Goal: Transaction & Acquisition: Purchase product/service

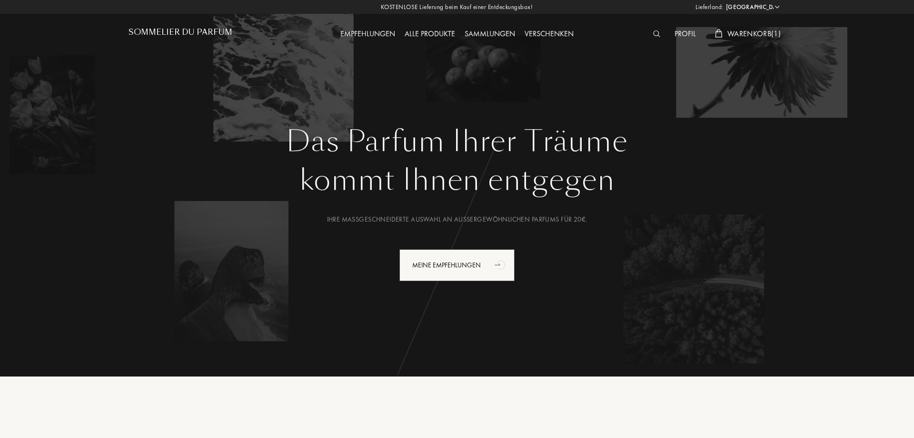
select select "DE"
click at [747, 31] on span "Warenkorb ( 1 )" at bounding box center [753, 34] width 53 height 10
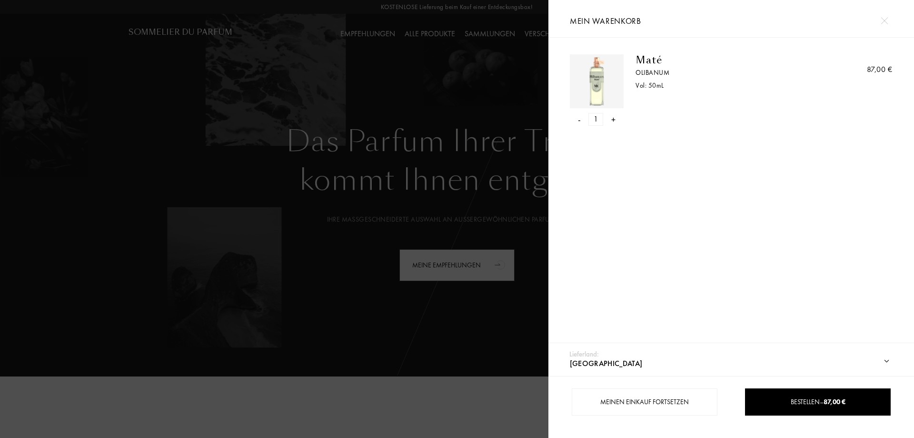
click at [596, 80] on img at bounding box center [596, 81] width 49 height 49
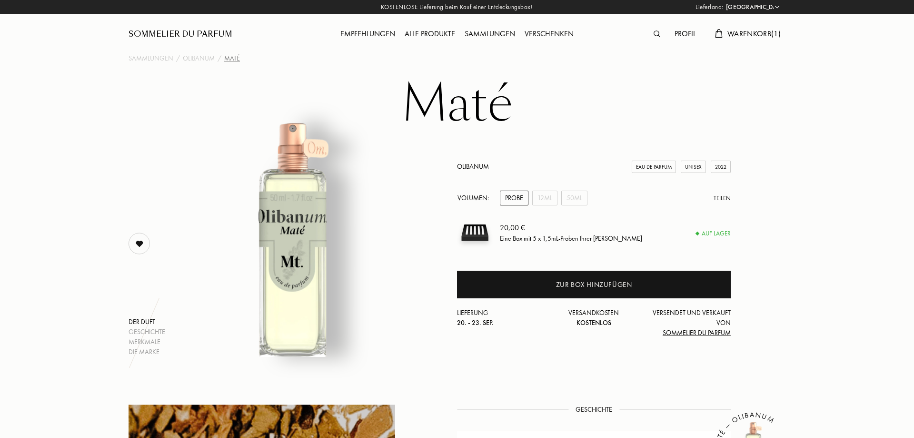
select select "DE"
click at [136, 242] on img at bounding box center [139, 243] width 19 height 19
click at [137, 245] on img at bounding box center [139, 243] width 19 height 19
click at [767, 35] on span "Warenkorb ( 1 )" at bounding box center [753, 34] width 53 height 10
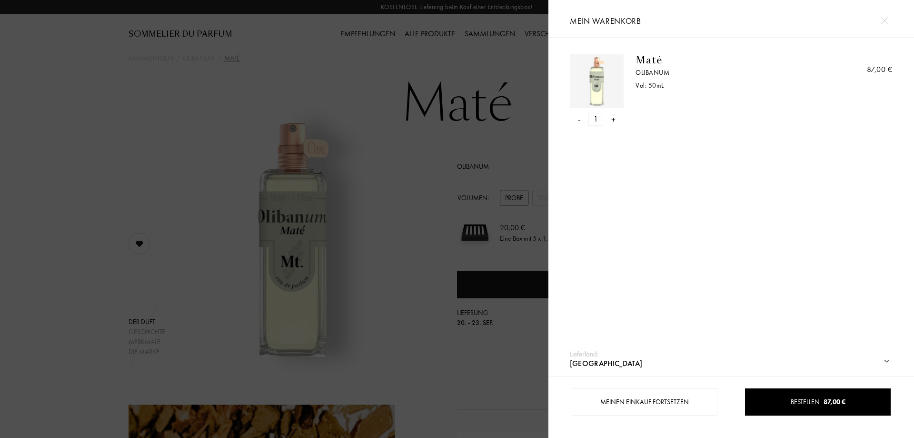
click at [581, 120] on div "- 1 +" at bounding box center [597, 119] width 54 height 13
click at [577, 123] on div "- 1 +" at bounding box center [597, 119] width 54 height 13
click at [579, 117] on div "-" at bounding box center [579, 119] width 3 height 13
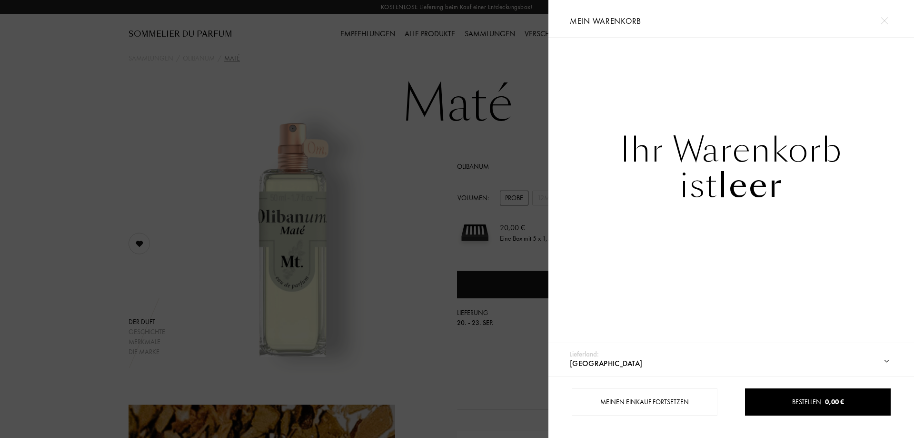
click at [30, 107] on div at bounding box center [274, 219] width 548 height 438
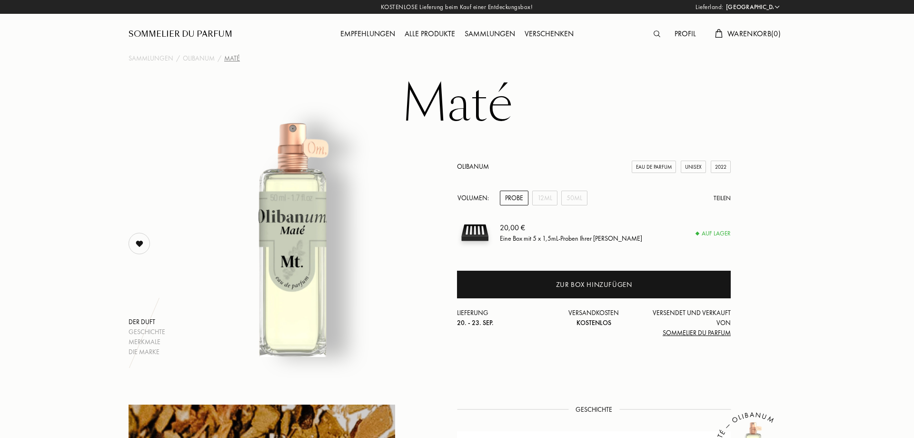
click at [497, 36] on div "Sammlungen" at bounding box center [490, 34] width 60 height 12
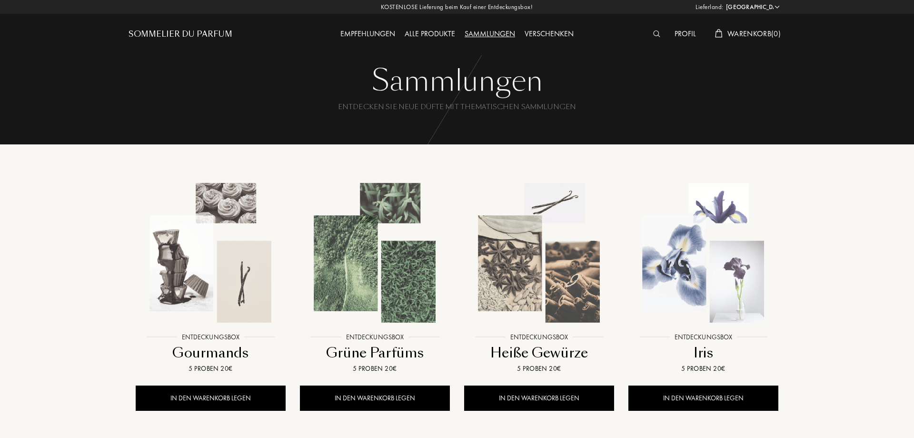
select select "DE"
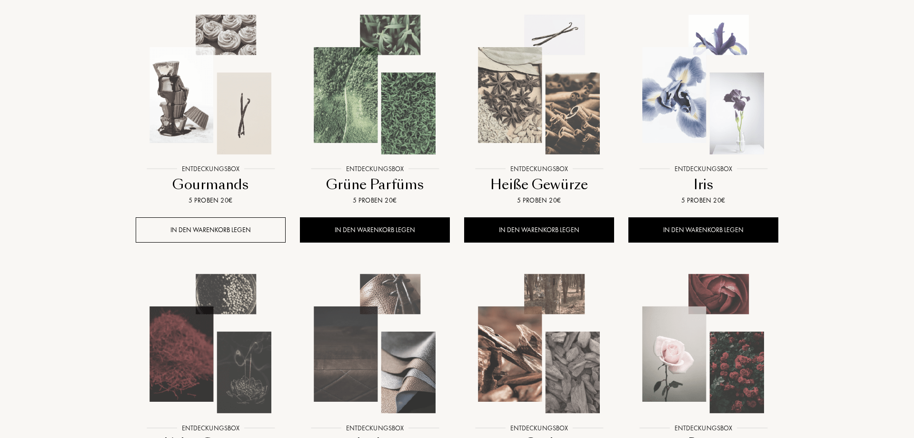
scroll to position [172, 0]
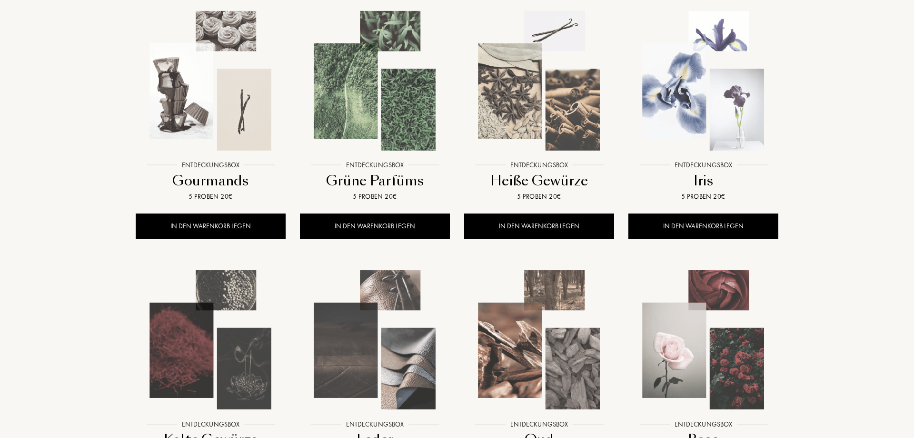
click at [207, 179] on div at bounding box center [211, 88] width 164 height 185
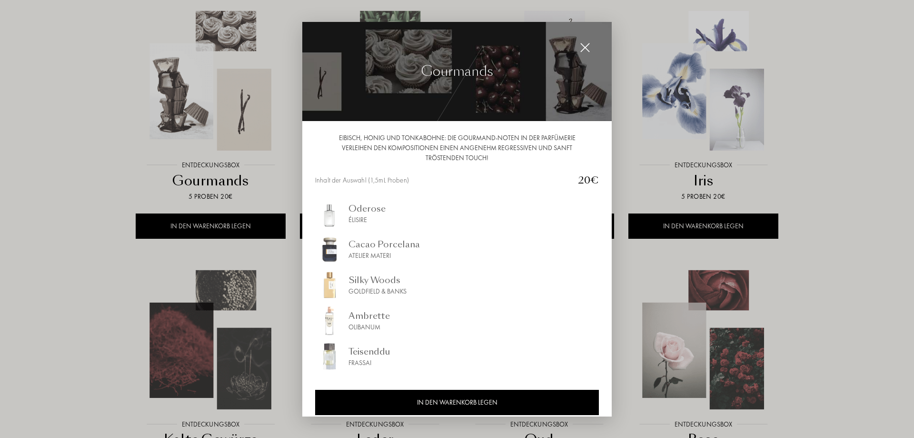
click at [7, 128] on div at bounding box center [457, 219] width 914 height 438
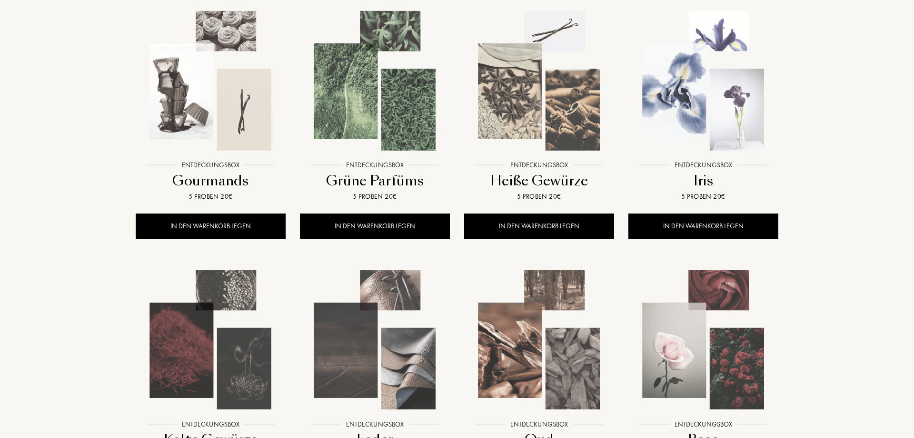
click at [389, 122] on img at bounding box center [375, 81] width 148 height 148
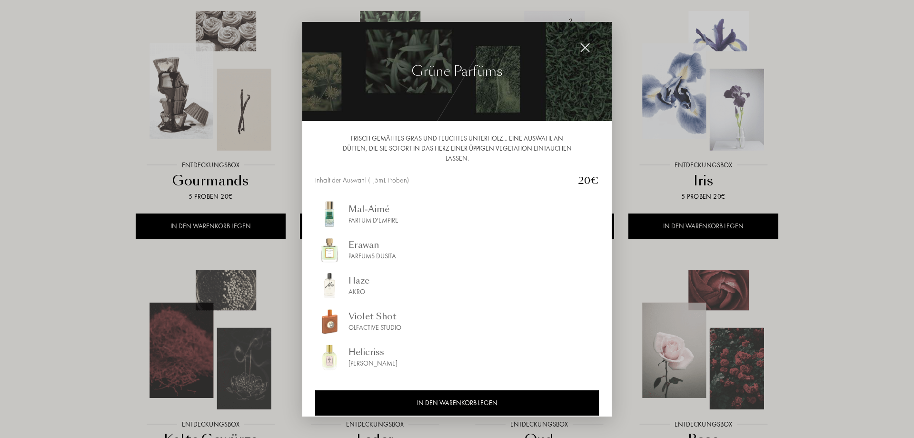
drag, startPoint x: 366, startPoint y: 366, endPoint x: 87, endPoint y: 245, distance: 303.9
click at [13, 187] on div at bounding box center [457, 219] width 914 height 438
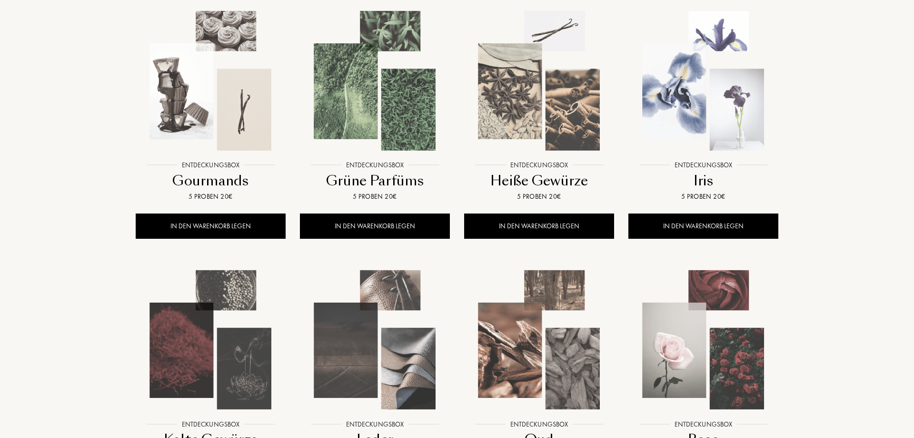
click at [554, 113] on img at bounding box center [539, 81] width 148 height 148
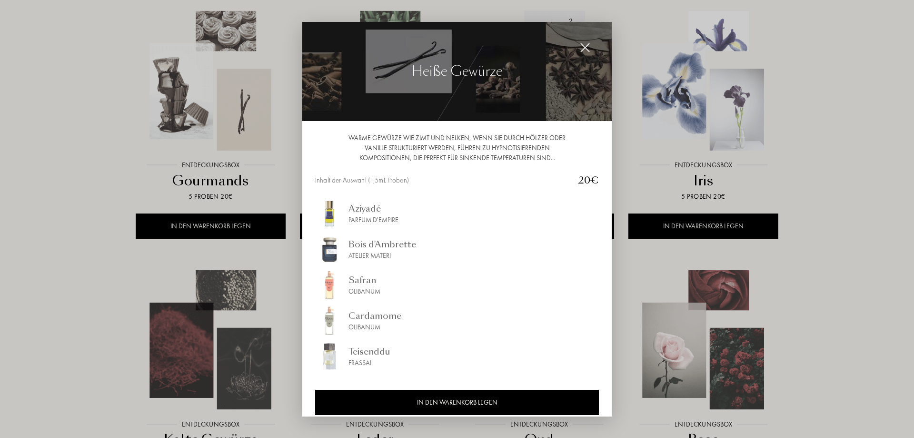
click at [2, 185] on div at bounding box center [457, 219] width 914 height 438
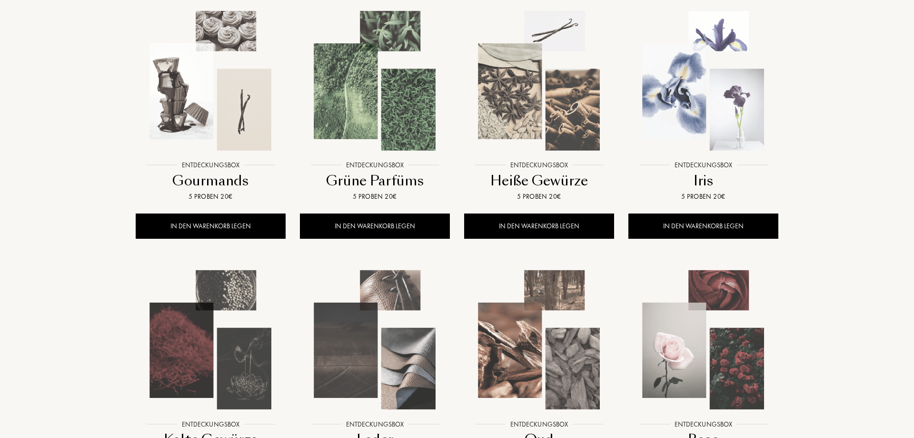
click at [699, 108] on img at bounding box center [703, 81] width 148 height 148
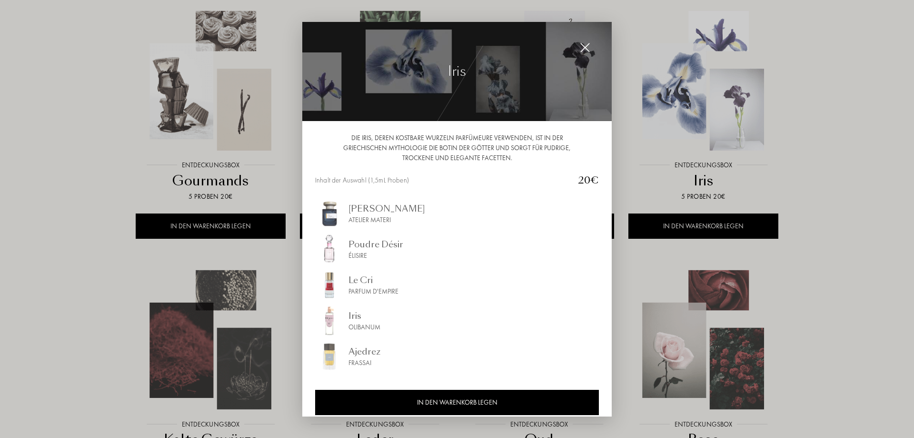
click at [41, 225] on div at bounding box center [457, 219] width 914 height 438
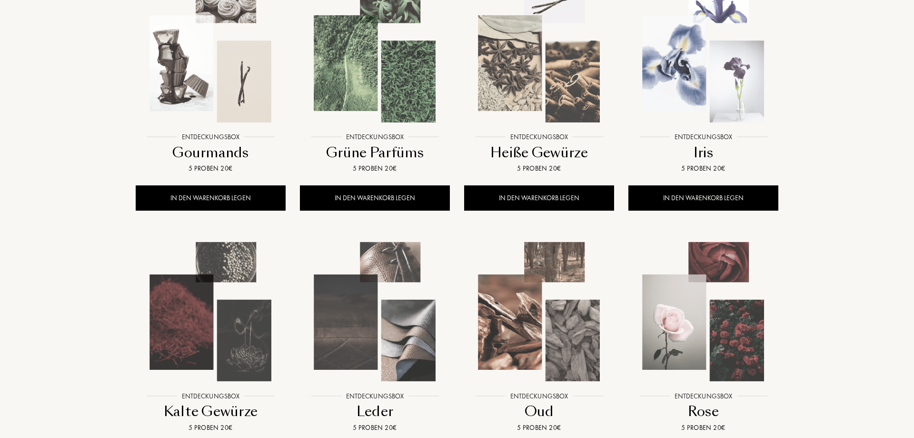
scroll to position [318, 0]
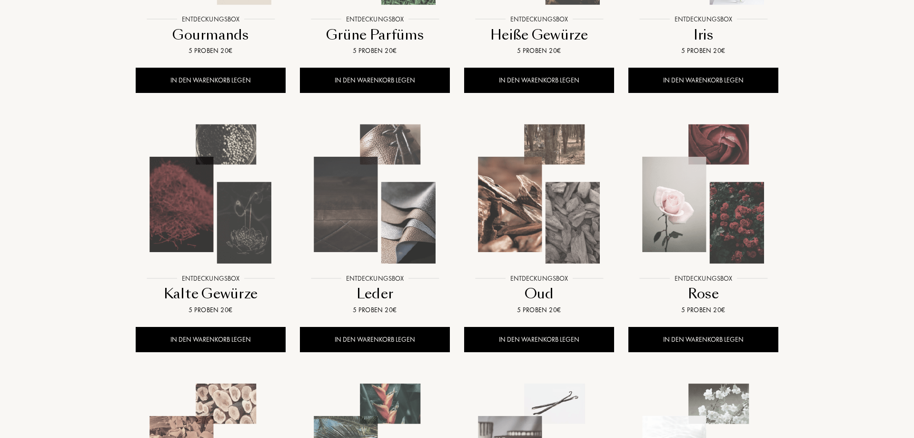
click at [194, 197] on img at bounding box center [211, 194] width 148 height 148
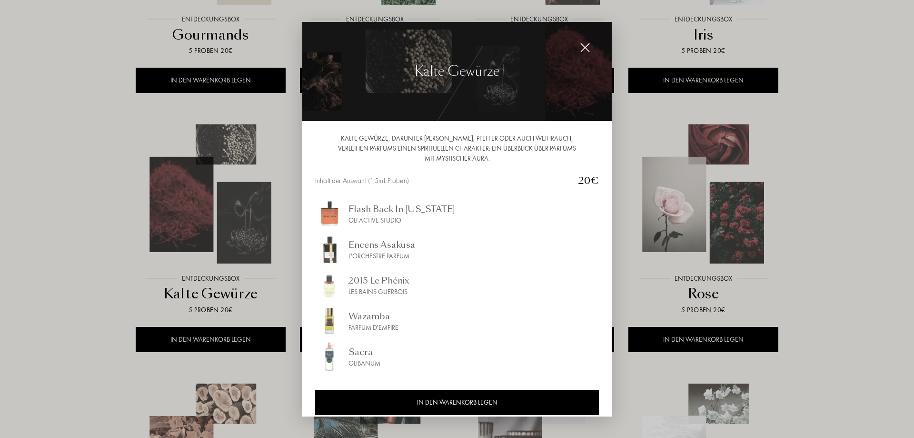
drag, startPoint x: 369, startPoint y: 320, endPoint x: 367, endPoint y: 355, distance: 34.8
drag, startPoint x: 51, startPoint y: 230, endPoint x: 126, endPoint y: 241, distance: 75.5
click at [52, 230] on div at bounding box center [457, 219] width 914 height 438
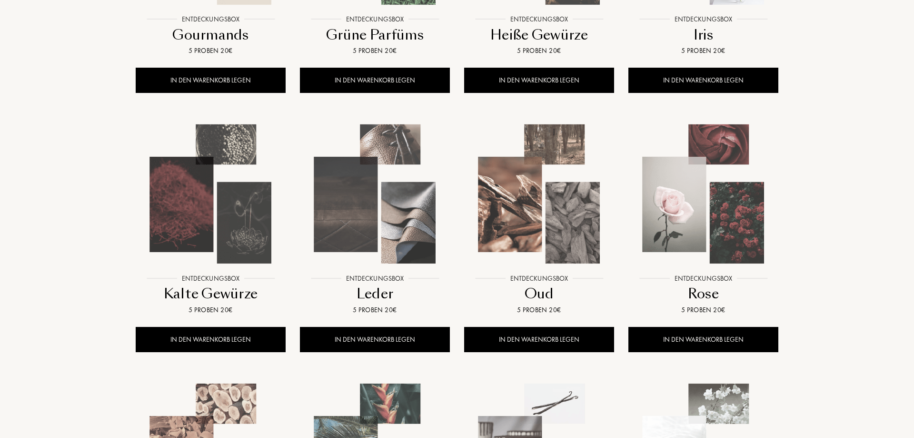
click at [414, 211] on img at bounding box center [375, 194] width 148 height 148
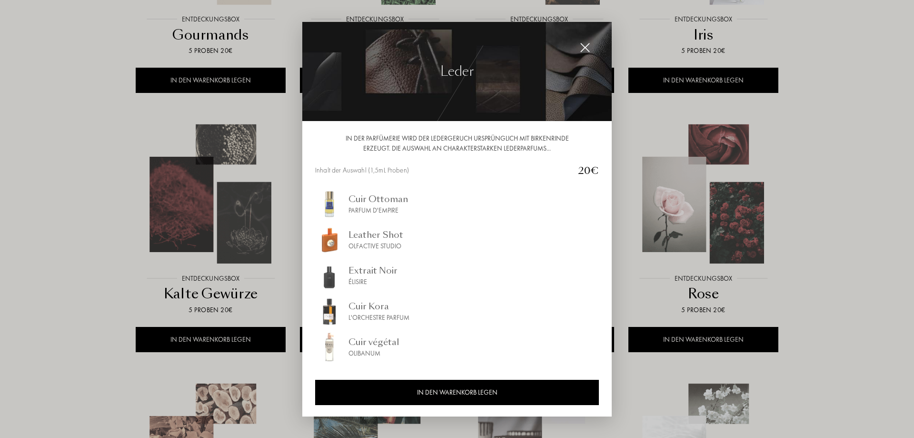
click at [0, 191] on div at bounding box center [457, 219] width 914 height 438
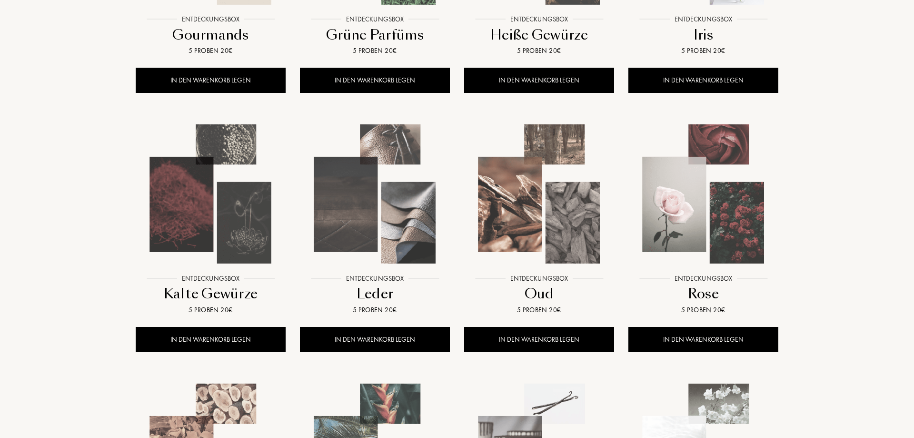
click at [545, 180] on img at bounding box center [539, 194] width 148 height 148
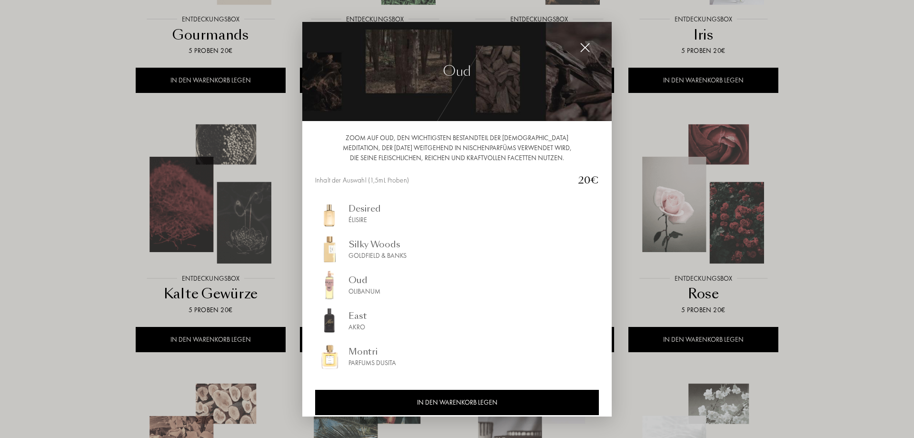
click at [0, 201] on div at bounding box center [457, 219] width 914 height 438
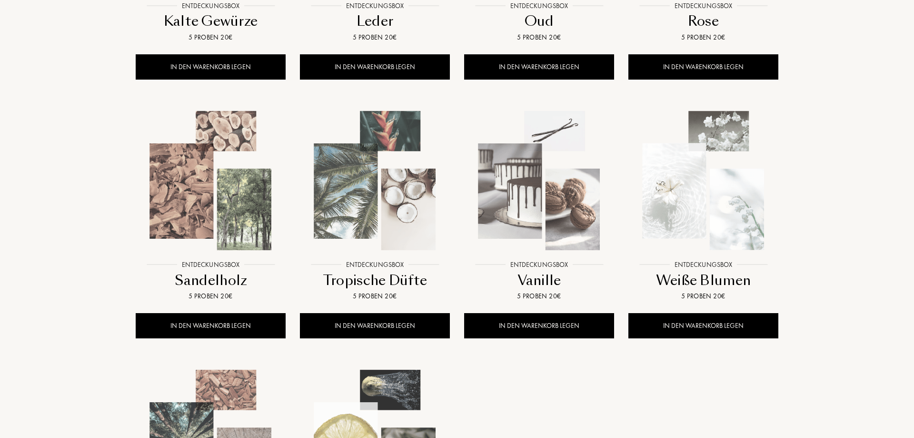
scroll to position [658, 0]
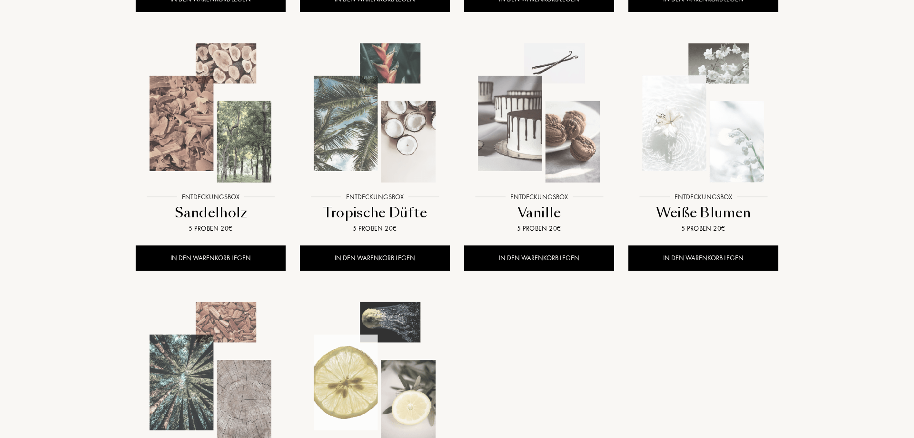
click at [393, 134] on img at bounding box center [375, 113] width 148 height 148
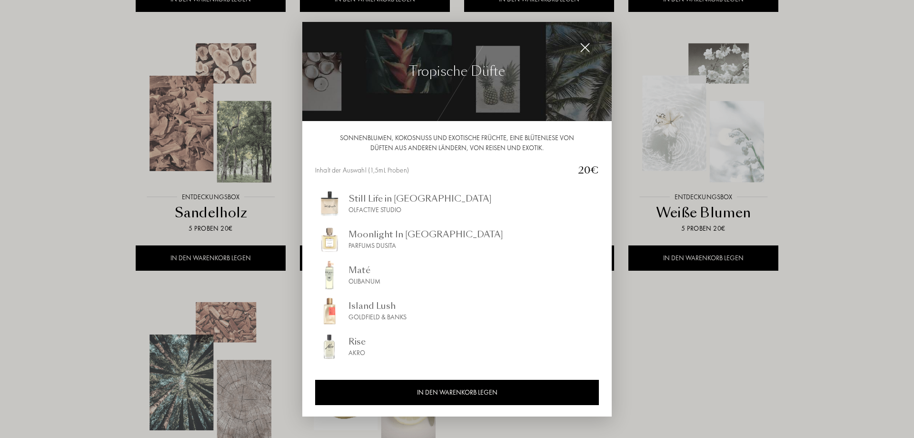
click at [2, 155] on div at bounding box center [457, 219] width 914 height 438
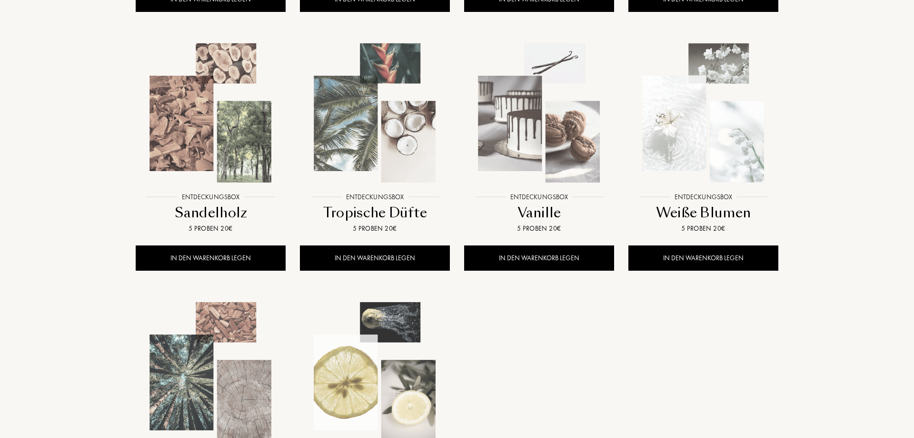
click at [582, 165] on img at bounding box center [539, 113] width 148 height 148
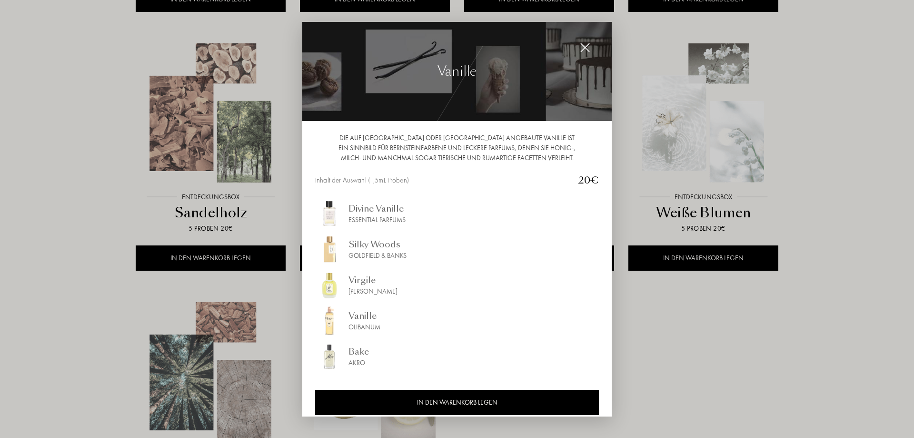
click at [879, 164] on div at bounding box center [457, 219] width 914 height 438
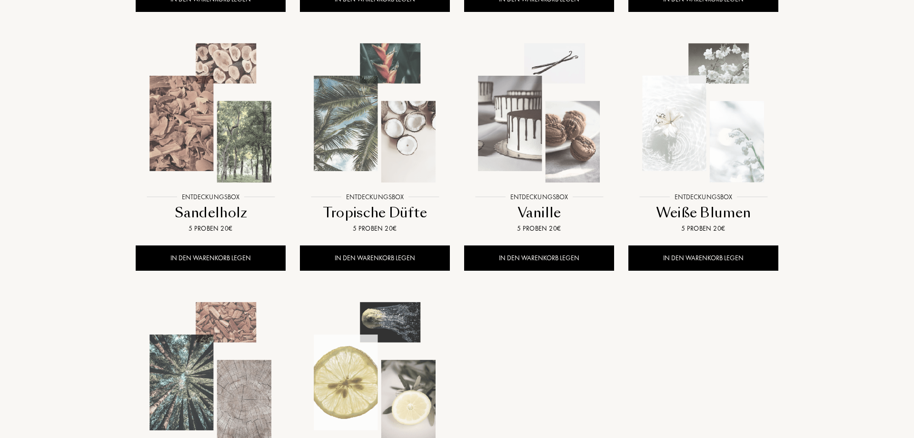
click at [746, 143] on div at bounding box center [457, 219] width 914 height 438
click at [746, 143] on img at bounding box center [703, 113] width 148 height 148
click at [730, 109] on img at bounding box center [703, 113] width 148 height 148
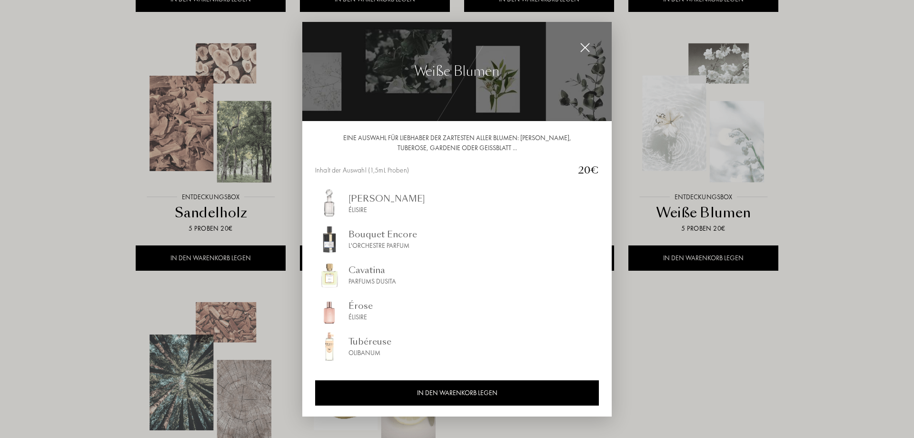
click at [860, 125] on div at bounding box center [457, 219] width 914 height 438
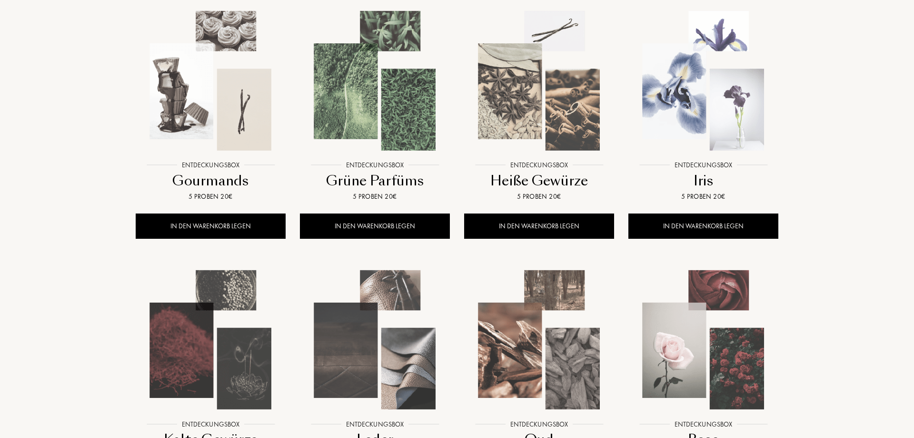
scroll to position [0, 0]
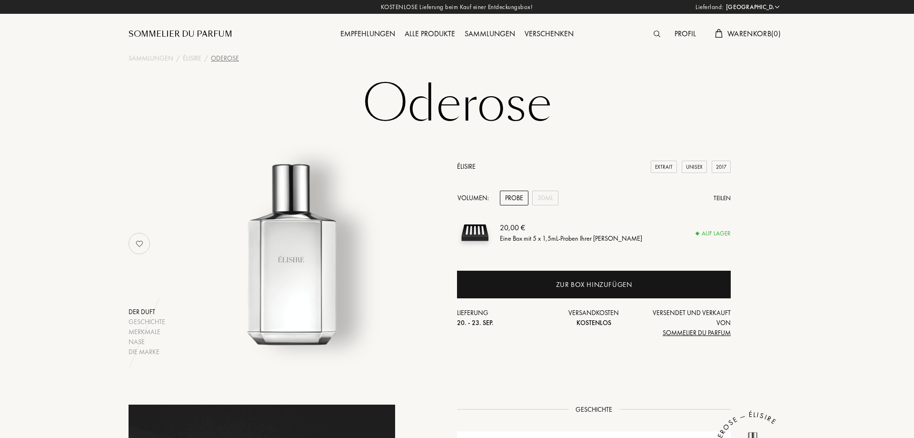
select select "DE"
click at [549, 197] on div "30mL" at bounding box center [545, 197] width 26 height 15
click at [508, 200] on div "Probe" at bounding box center [514, 197] width 29 height 15
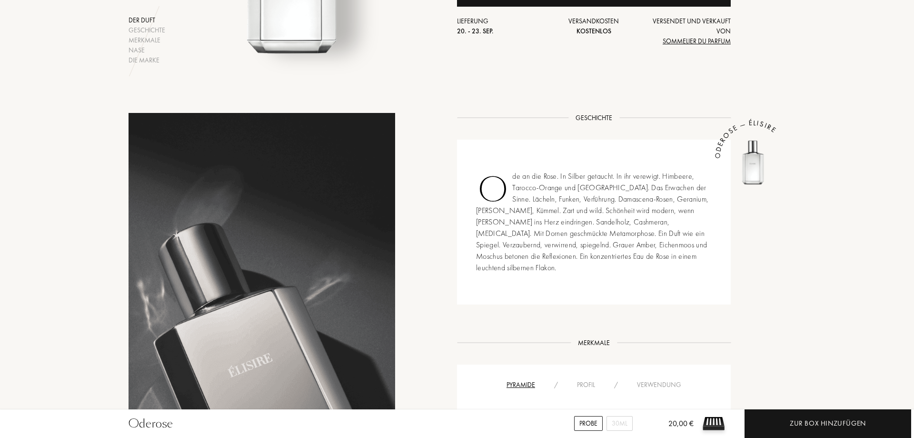
scroll to position [583, 0]
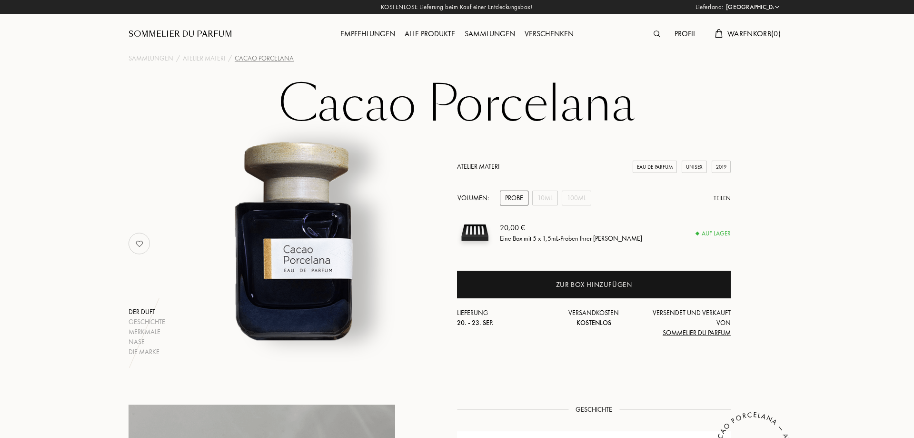
select select "DE"
click at [577, 200] on div "100mL" at bounding box center [577, 197] width 30 height 15
click at [515, 197] on div "Probe" at bounding box center [514, 197] width 29 height 15
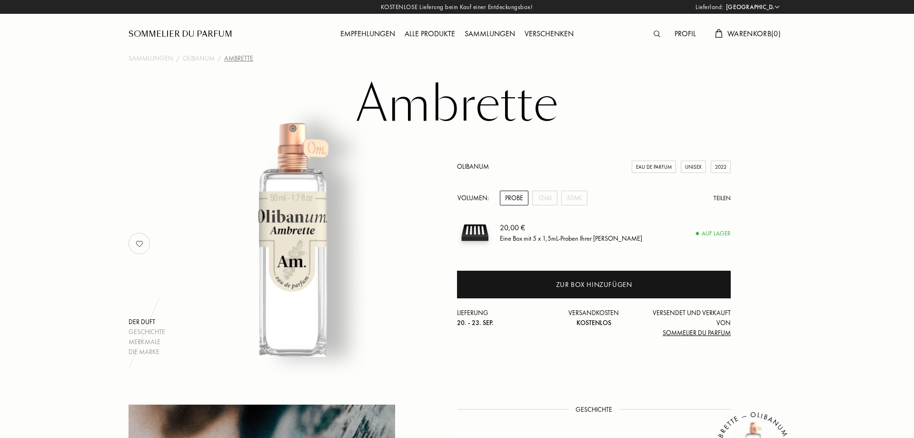
select select "DE"
click at [576, 197] on div "50mL" at bounding box center [574, 197] width 26 height 15
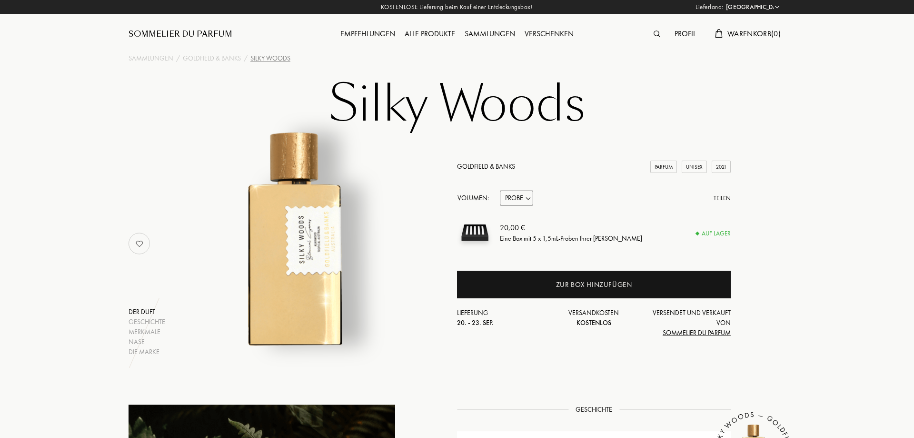
select select "DE"
select select "3"
click option "100mL" at bounding box center [0, 0] width 0 height 0
select select "3"
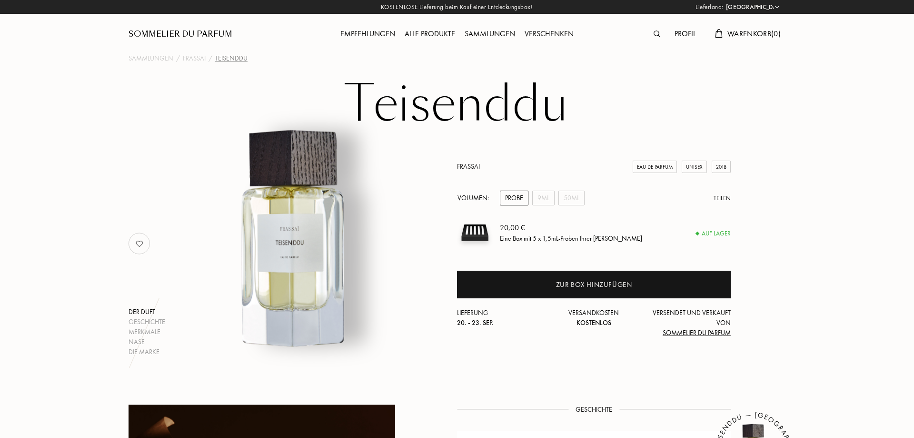
select select "DE"
click at [572, 202] on div "50mL" at bounding box center [571, 197] width 26 height 15
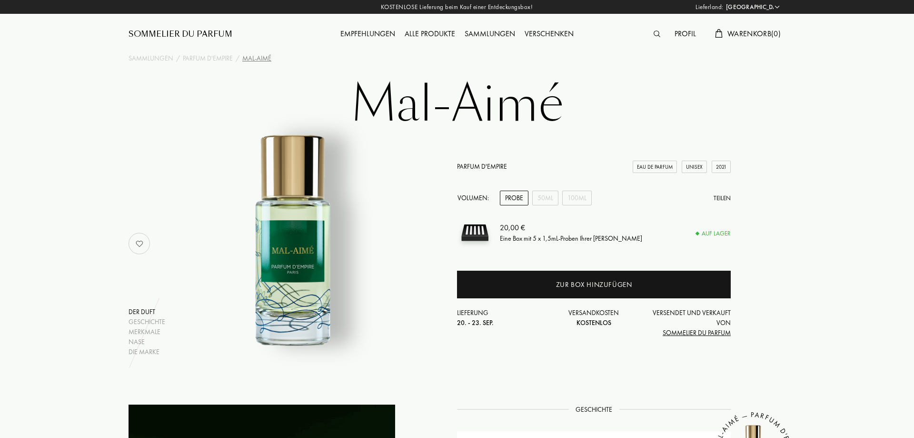
select select "DE"
click at [586, 199] on div "100mL" at bounding box center [577, 197] width 30 height 15
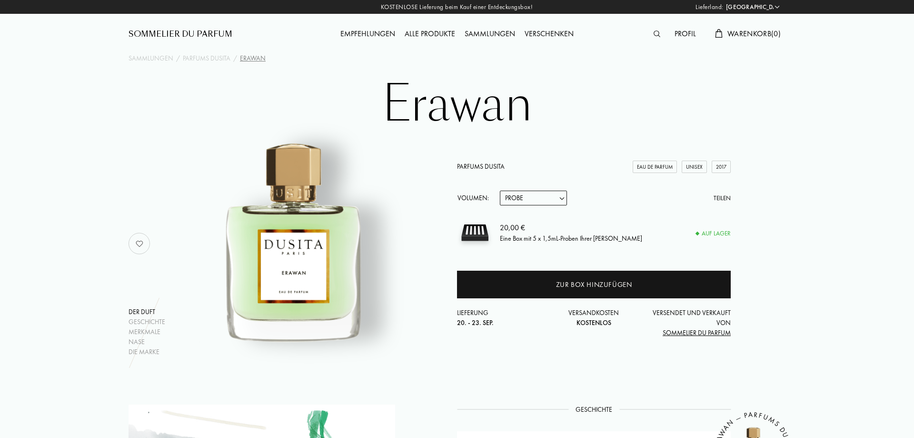
select select "DE"
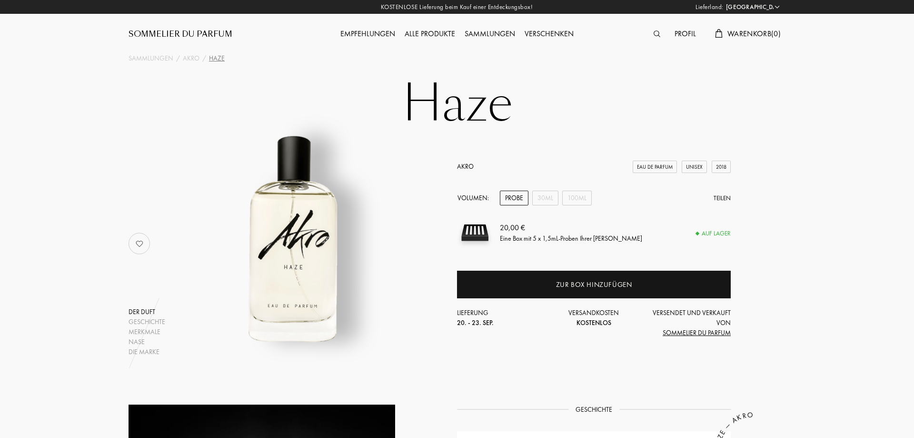
select select "DE"
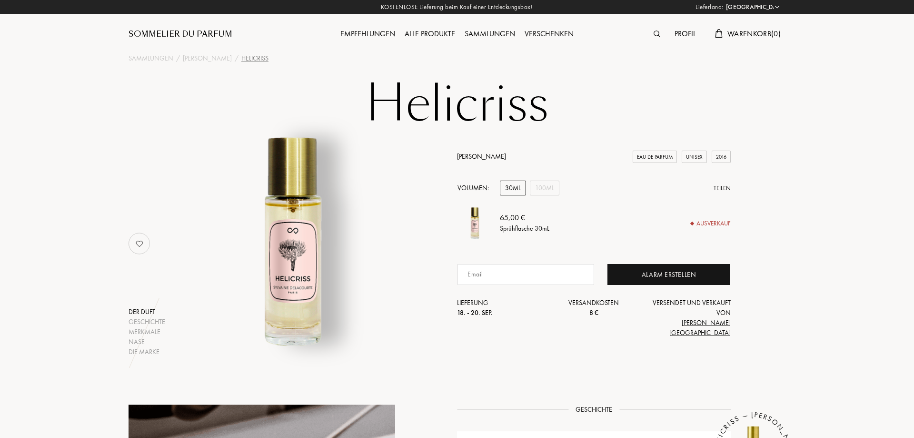
select select "DE"
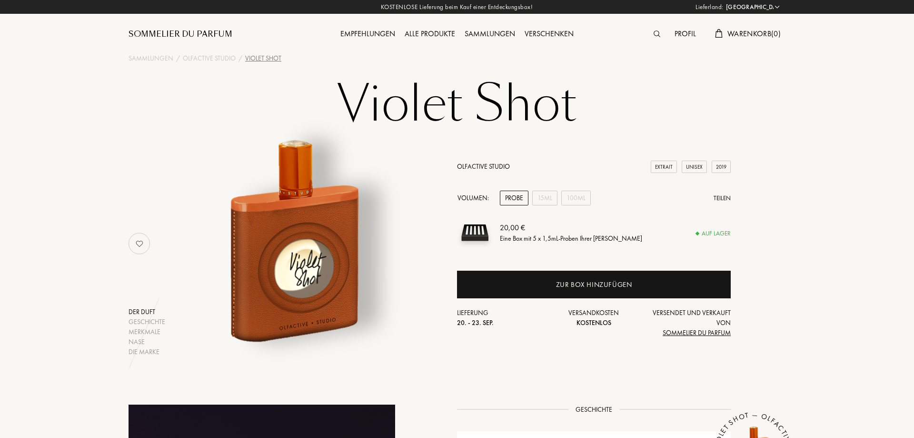
select select "DE"
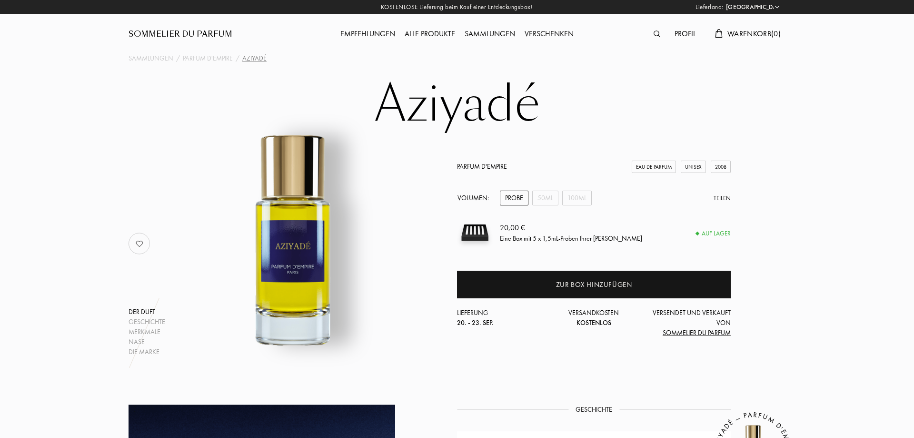
select select "DE"
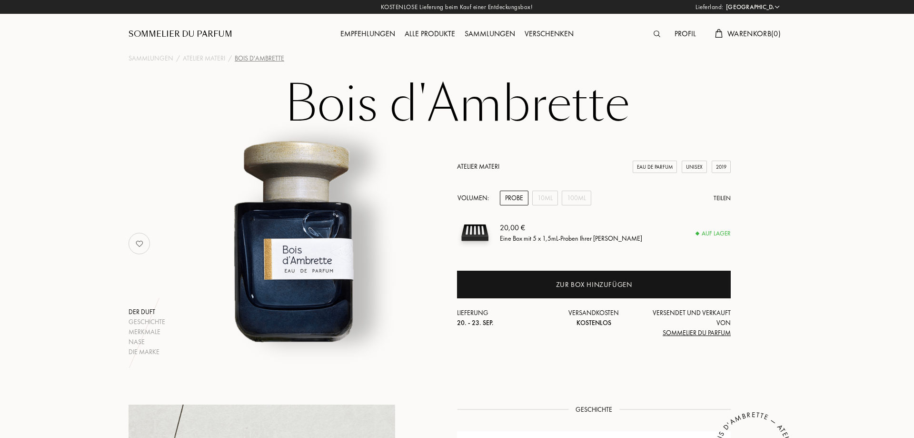
select select "DE"
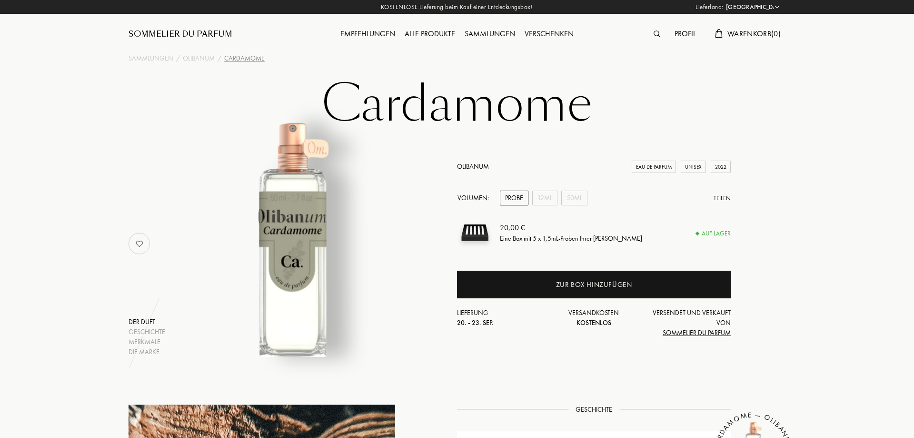
select select "DE"
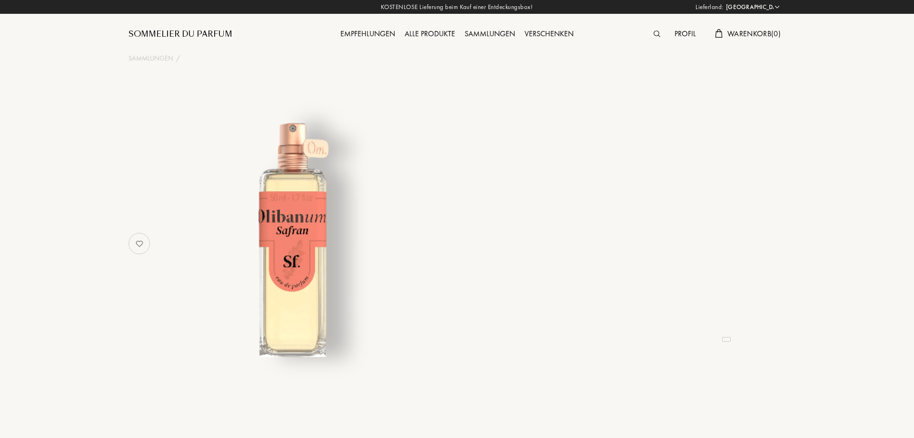
select select "DE"
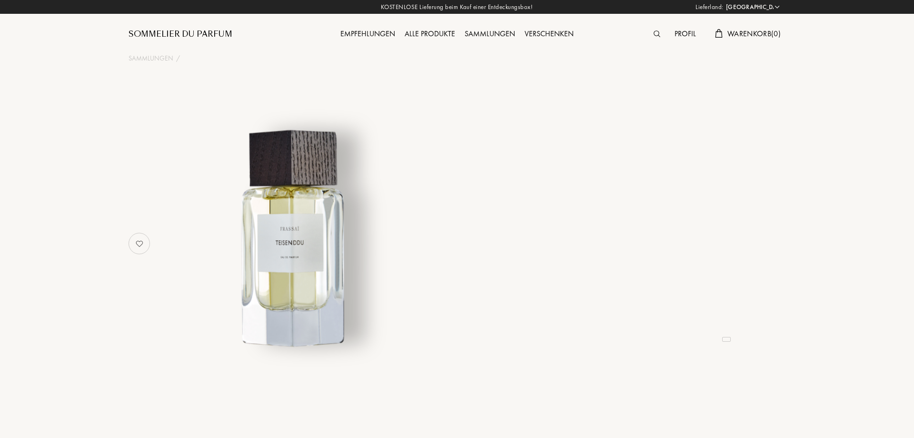
select select "DE"
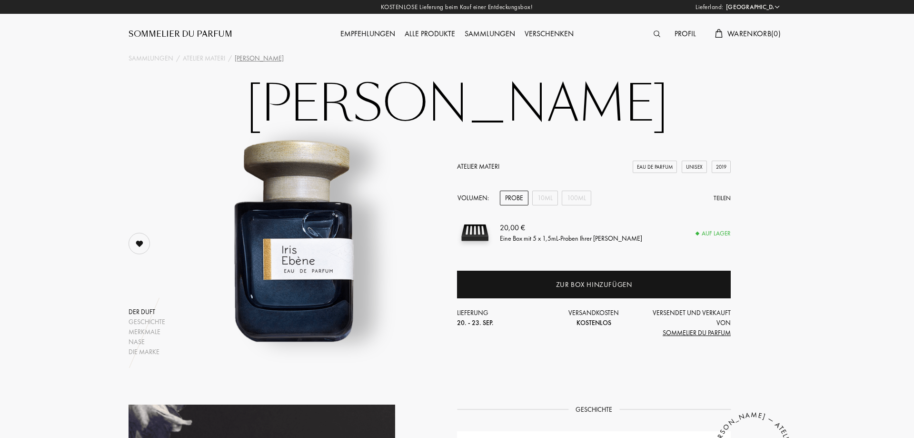
select select "DE"
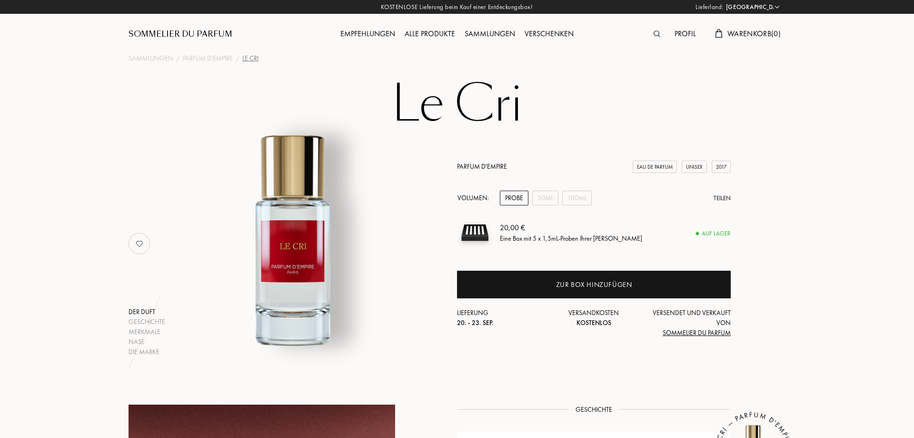
select select "DE"
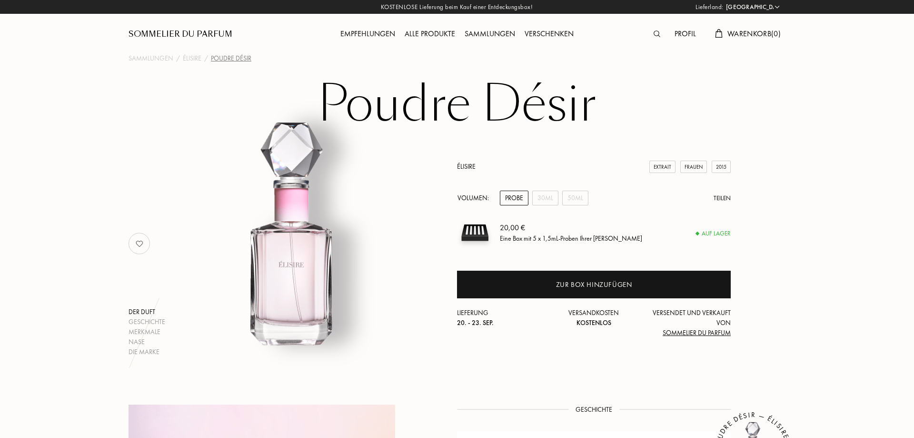
select select "DE"
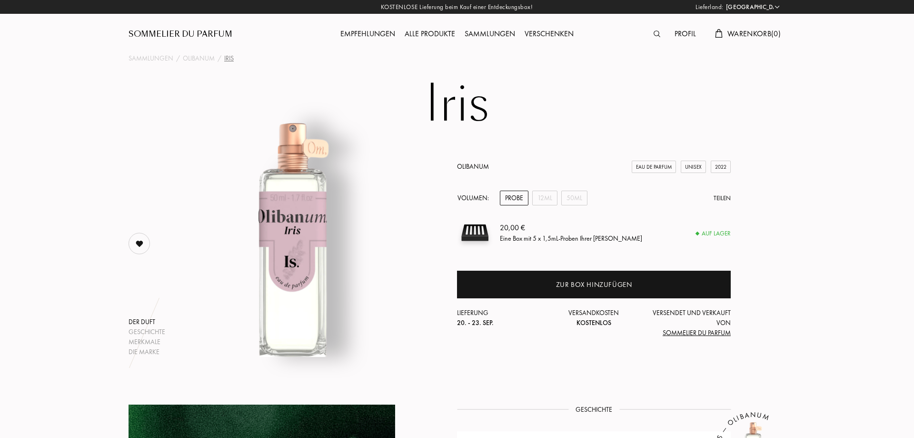
select select "DE"
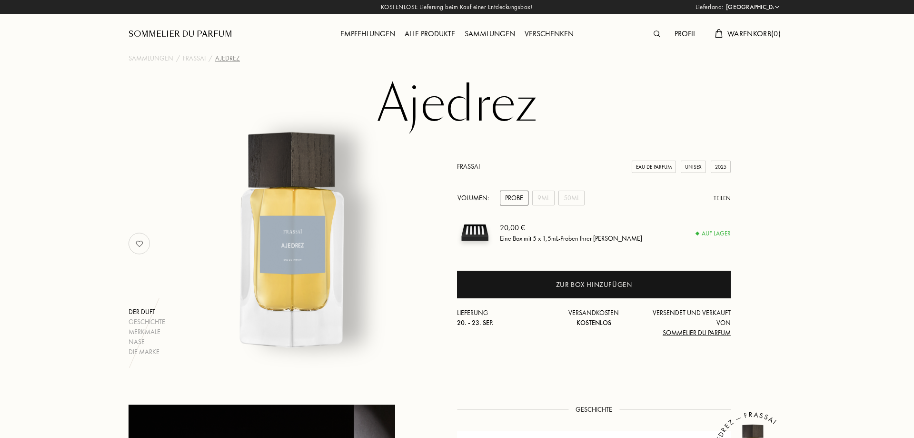
select select "DE"
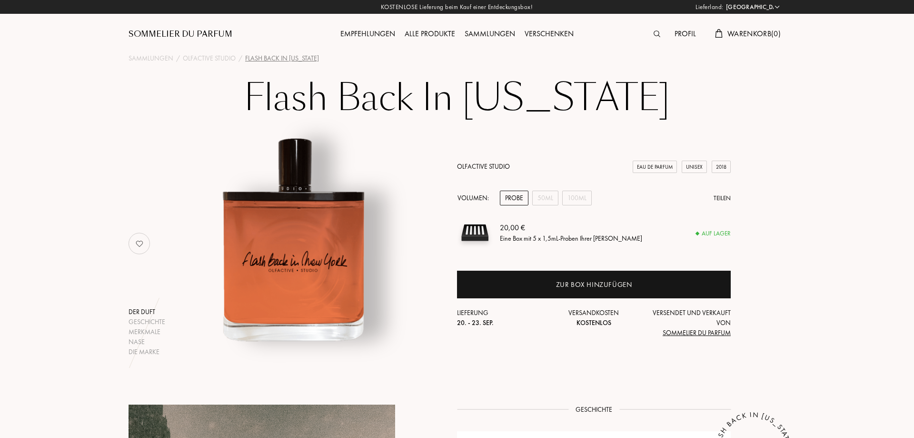
select select "DE"
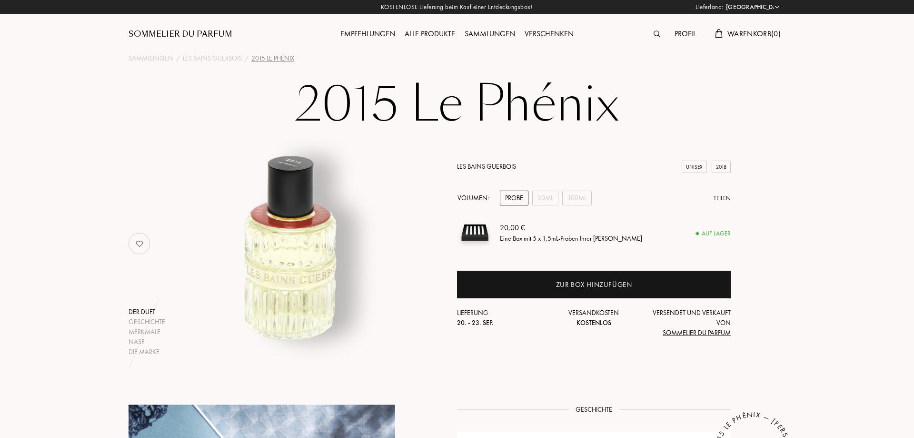
select select "DE"
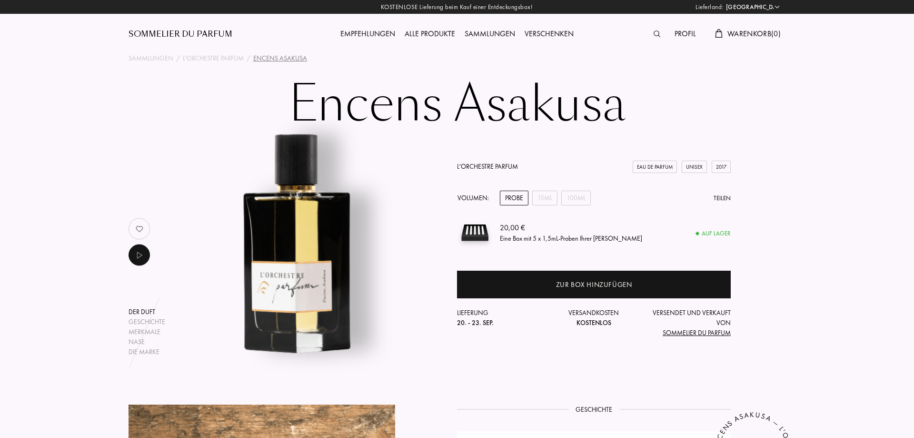
select select "DE"
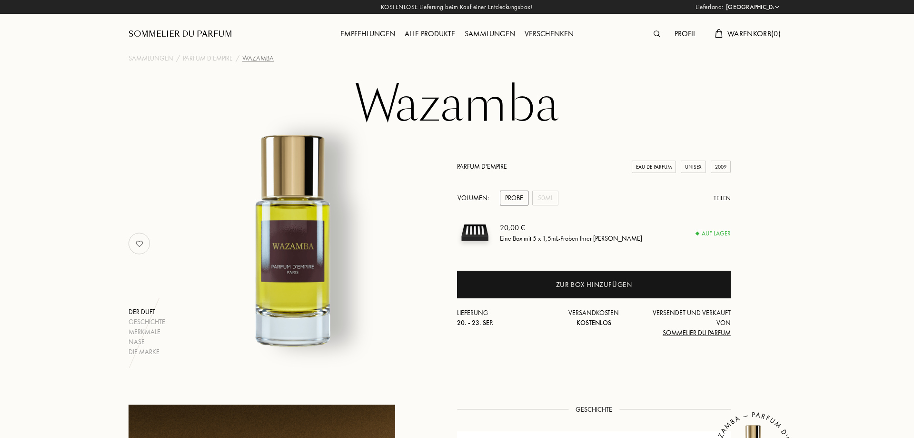
select select "DE"
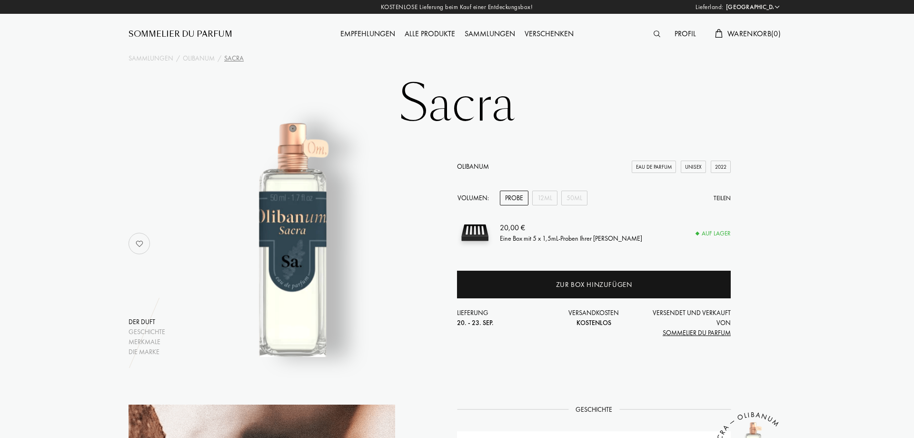
select select "DE"
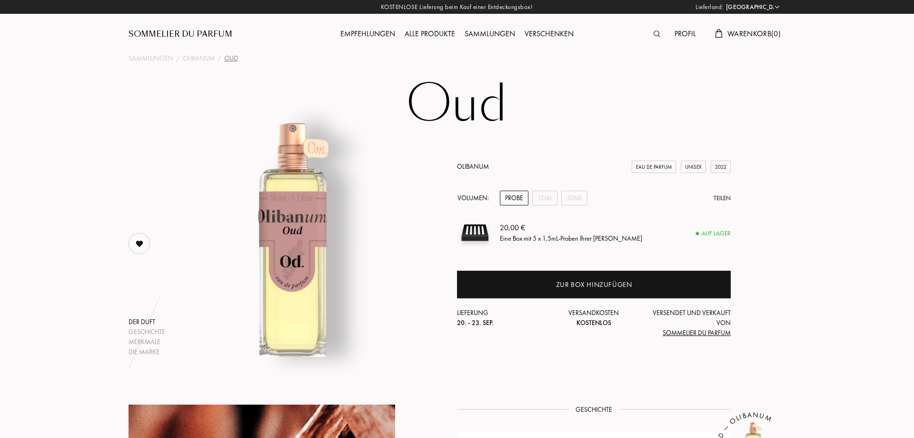
select select "DE"
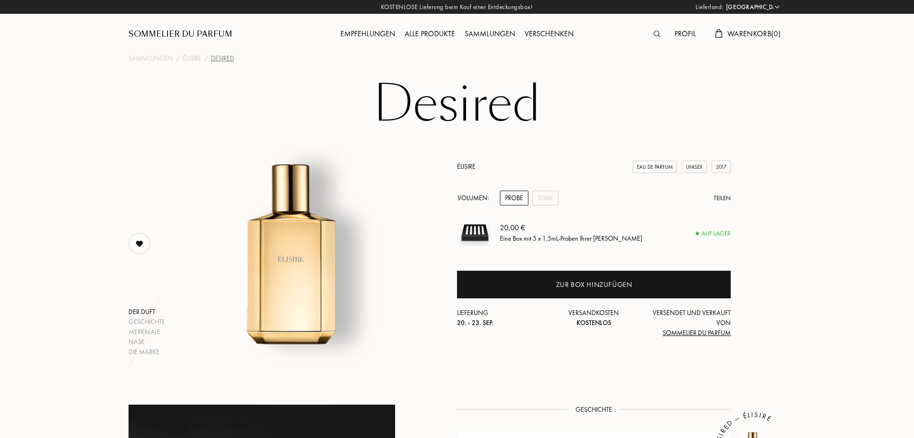
select select "DE"
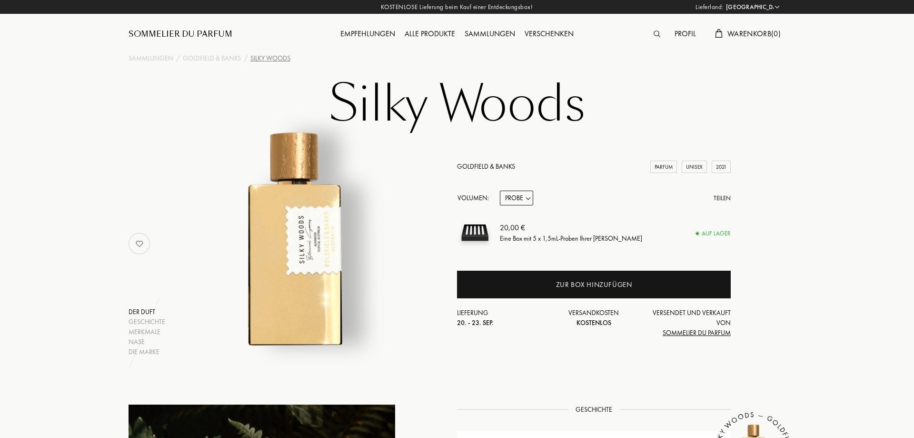
select select "DE"
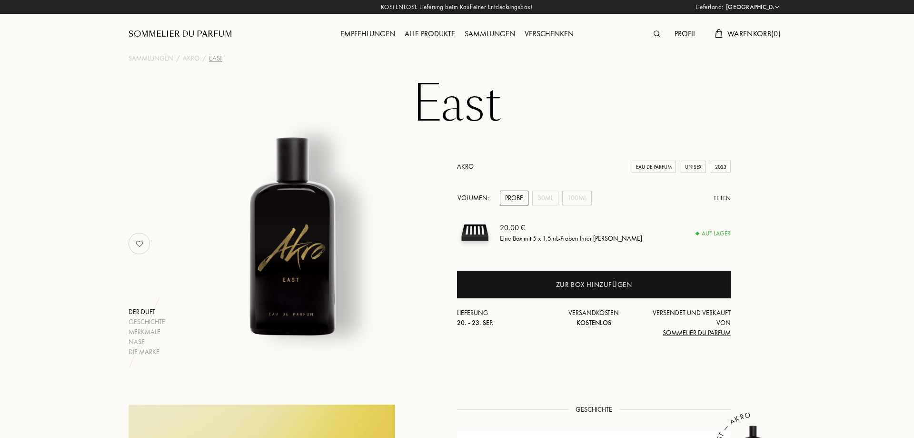
select select "DE"
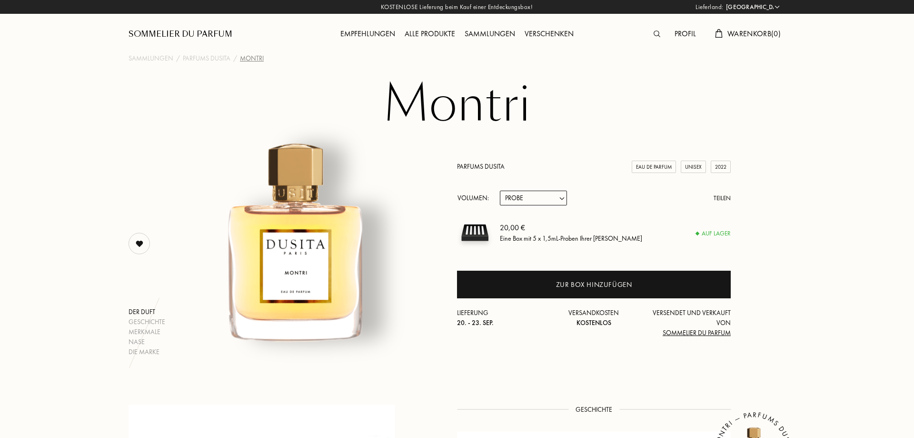
select select "DE"
